Goal: Transaction & Acquisition: Purchase product/service

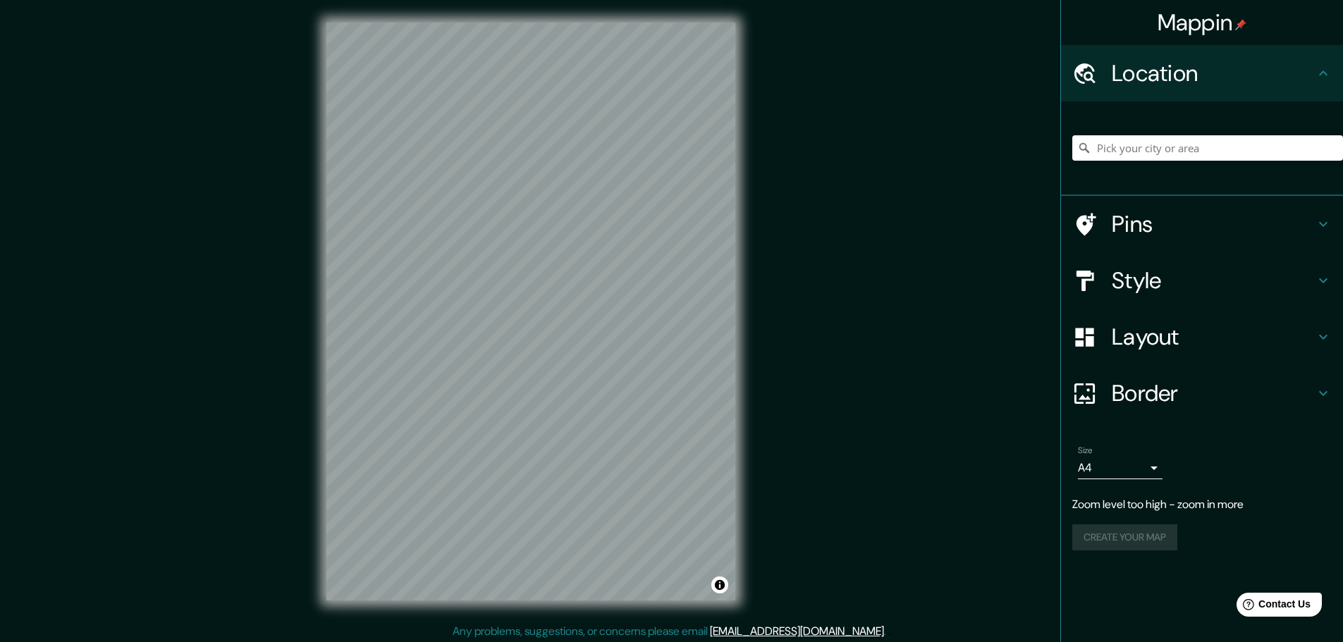
click at [1306, 279] on h4 "Style" at bounding box center [1213, 281] width 203 height 28
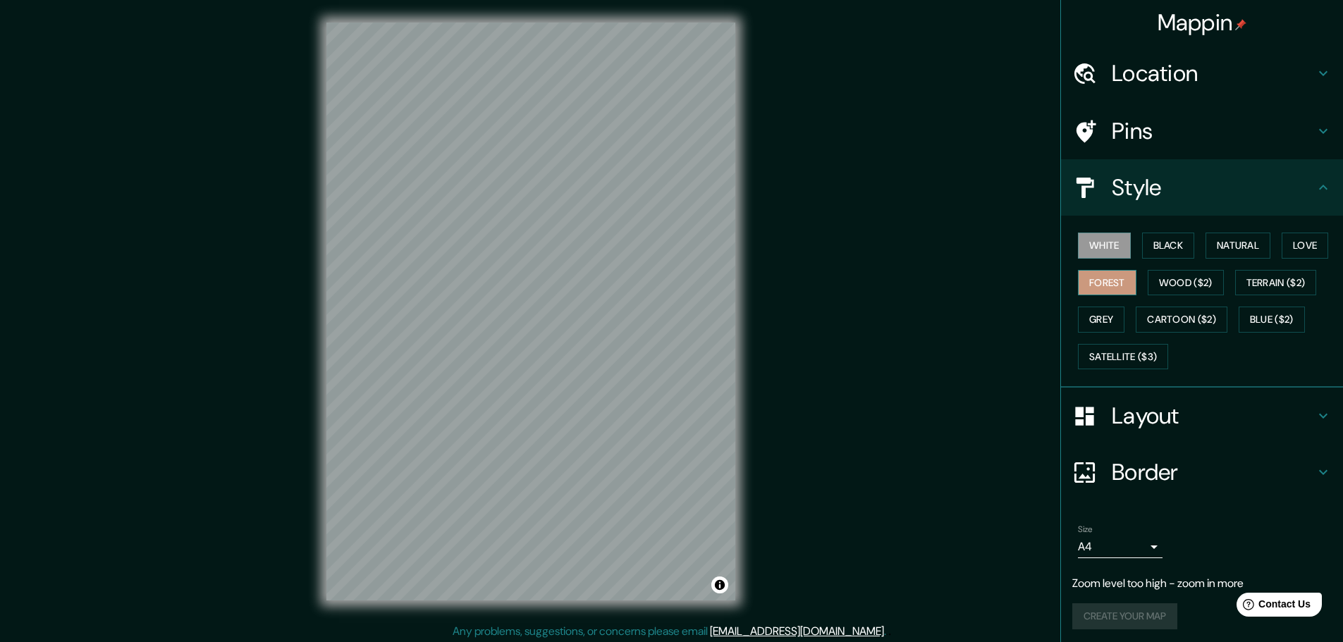
click at [1095, 285] on button "Forest" at bounding box center [1107, 283] width 59 height 26
click at [1099, 312] on button "Grey" at bounding box center [1101, 320] width 47 height 26
click at [1260, 312] on button "Blue ($2)" at bounding box center [1272, 320] width 66 height 26
click at [1082, 317] on button "Grey" at bounding box center [1101, 320] width 47 height 26
click at [1169, 282] on button "Wood ($2)" at bounding box center [1186, 283] width 76 height 26
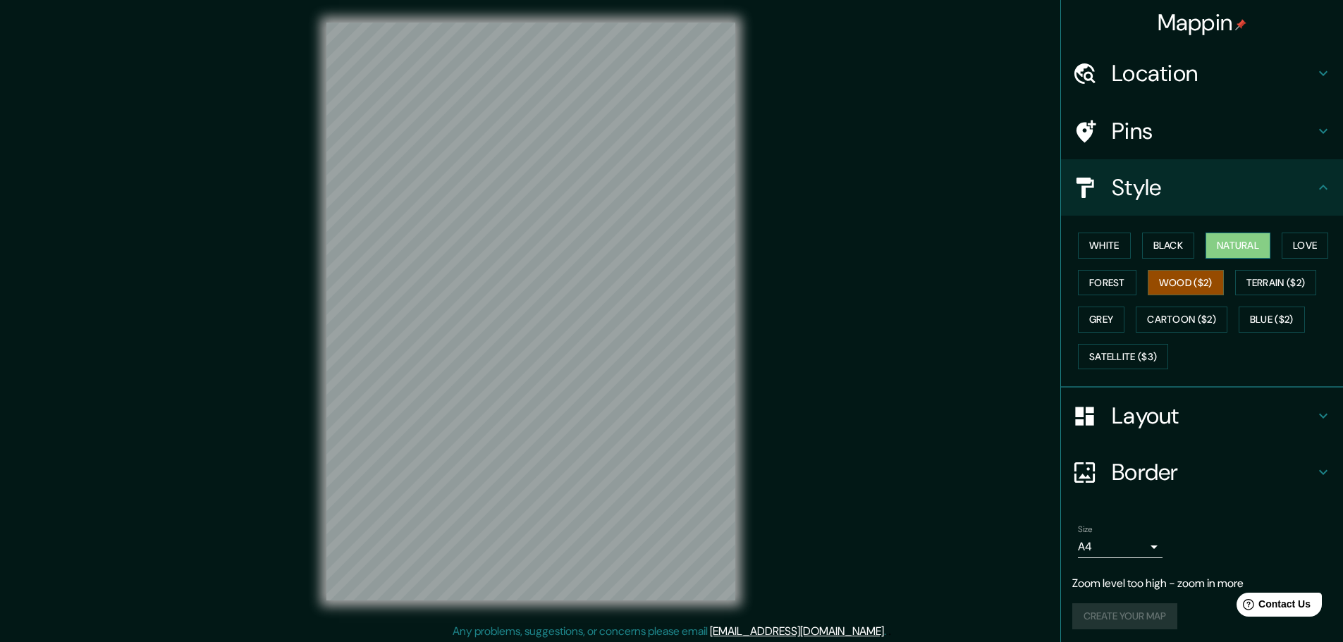
click at [1215, 249] on button "Natural" at bounding box center [1238, 246] width 65 height 26
click at [1297, 243] on button "Love" at bounding box center [1305, 246] width 47 height 26
click at [1154, 242] on button "Black" at bounding box center [1168, 246] width 53 height 26
click at [1095, 246] on button "White" at bounding box center [1104, 246] width 53 height 26
click at [1099, 283] on button "Forest" at bounding box center [1107, 283] width 59 height 26
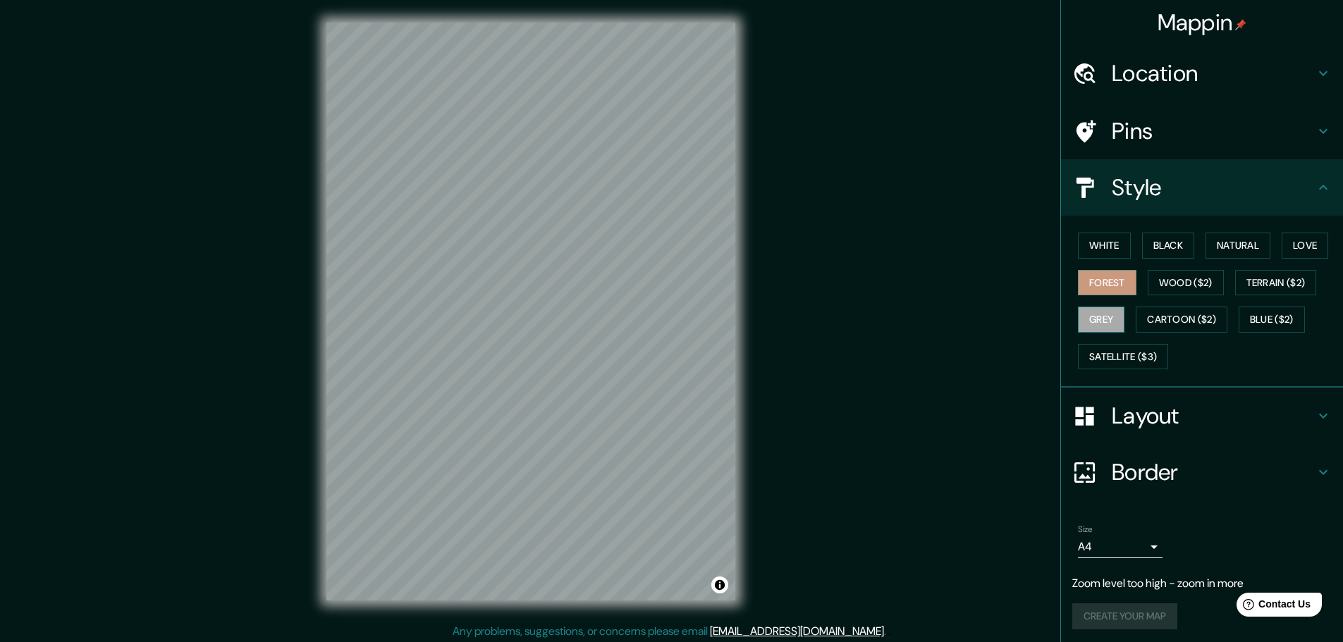
click at [1090, 312] on button "Grey" at bounding box center [1101, 320] width 47 height 26
